Goal: Task Accomplishment & Management: Manage account settings

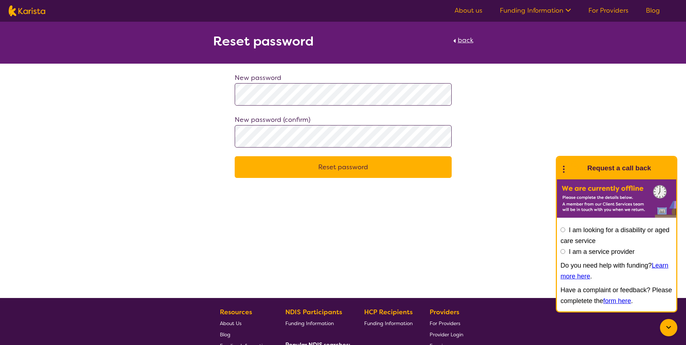
click at [362, 169] on button "Reset password" at bounding box center [343, 167] width 217 height 22
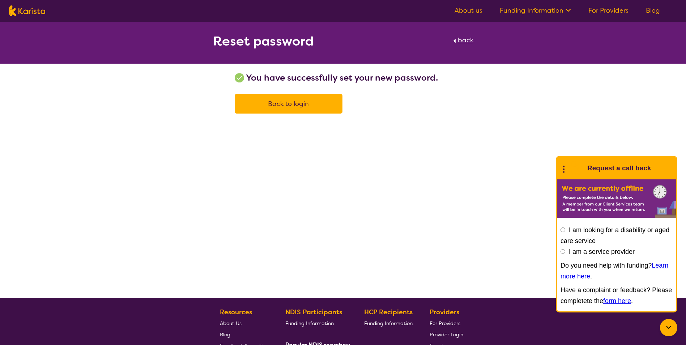
click at [291, 109] on link "Back to login" at bounding box center [289, 104] width 108 height 20
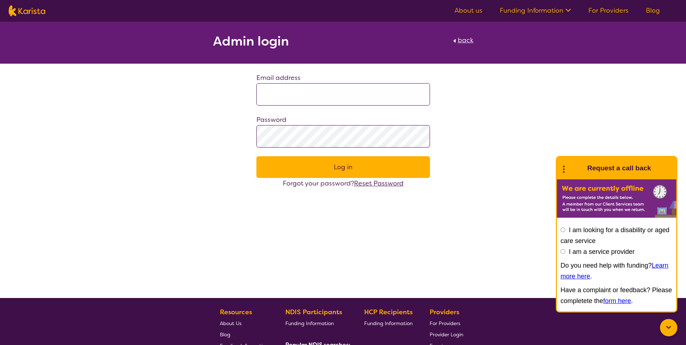
click at [291, 98] on input at bounding box center [343, 94] width 174 height 22
type input "**********"
click at [329, 165] on button "Log in" at bounding box center [343, 167] width 174 height 22
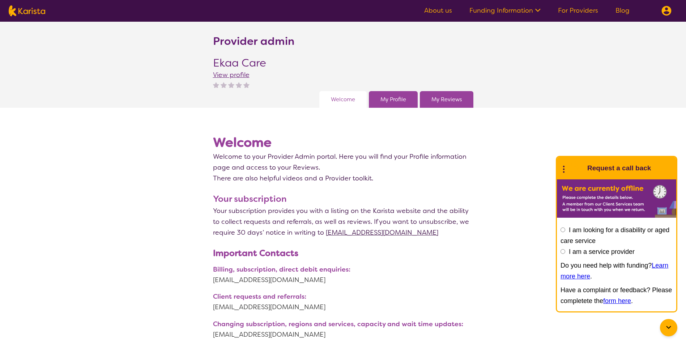
click at [396, 107] on div "My Profile" at bounding box center [393, 99] width 49 height 17
click at [396, 101] on link "My Profile" at bounding box center [393, 99] width 26 height 11
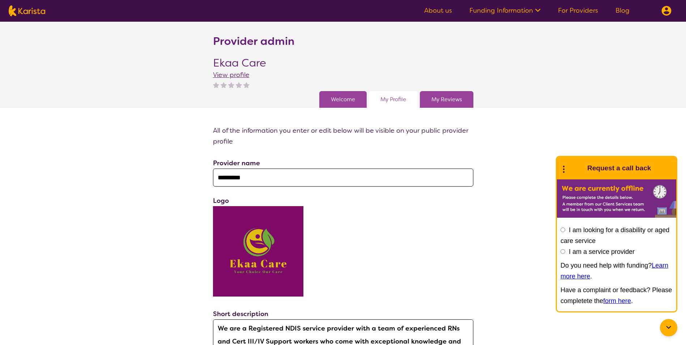
click at [455, 105] on div "My Reviews" at bounding box center [447, 99] width 54 height 17
click at [454, 102] on link "My Reviews" at bounding box center [446, 99] width 30 height 11
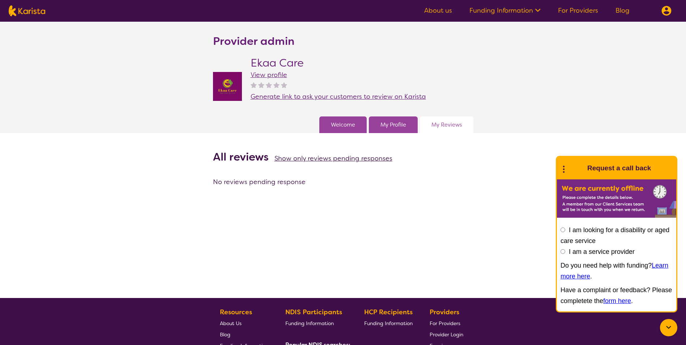
click at [442, 12] on link "About us" at bounding box center [438, 10] width 28 height 9
